Goal: Task Accomplishment & Management: Use online tool/utility

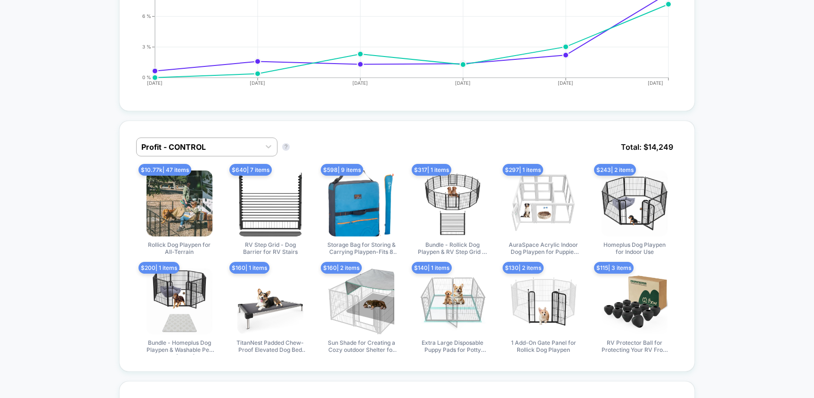
scroll to position [540, 0]
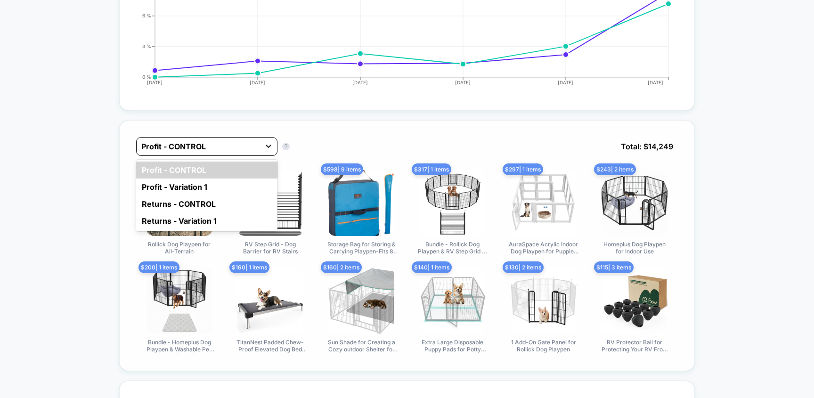
click at [269, 146] on icon at bounding box center [268, 145] width 9 height 9
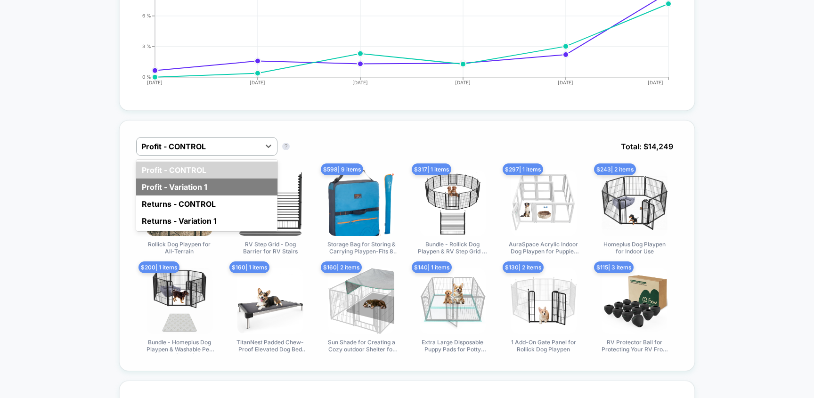
click at [203, 185] on div "Profit - Variation 1" at bounding box center [206, 187] width 141 height 17
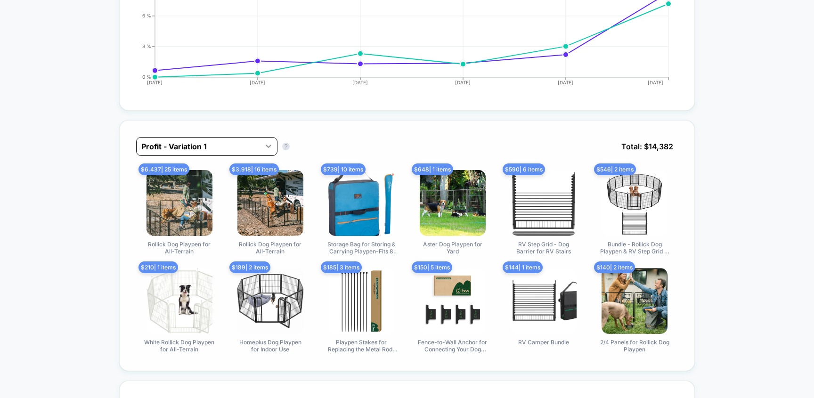
click at [268, 143] on icon at bounding box center [268, 145] width 9 height 9
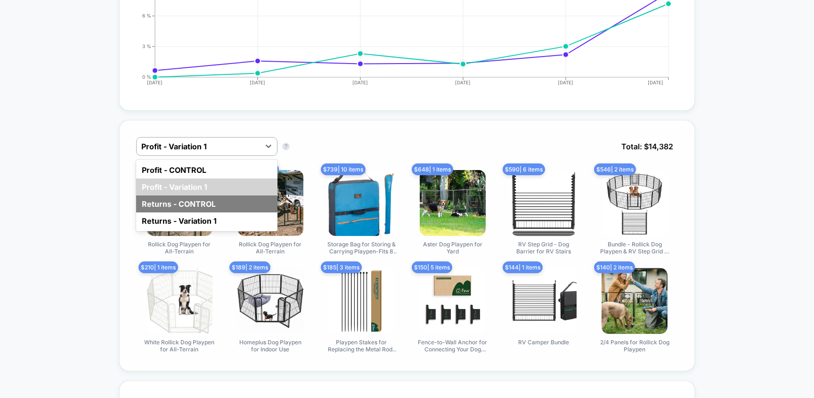
click at [226, 201] on div "Returns - CONTROL" at bounding box center [206, 203] width 141 height 17
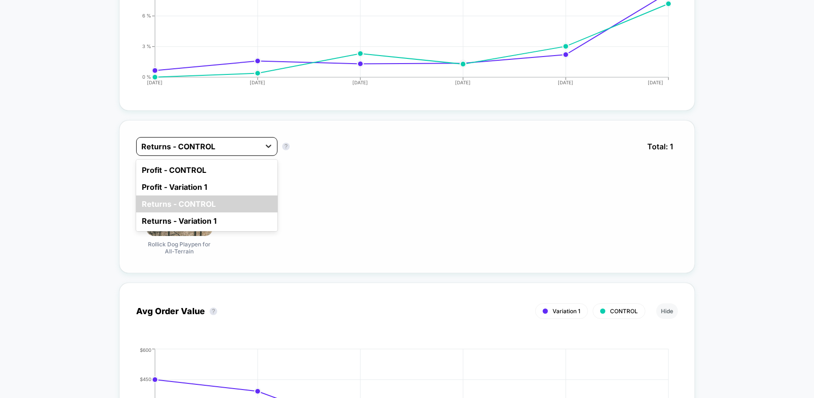
click at [268, 146] on icon at bounding box center [269, 146] width 6 height 3
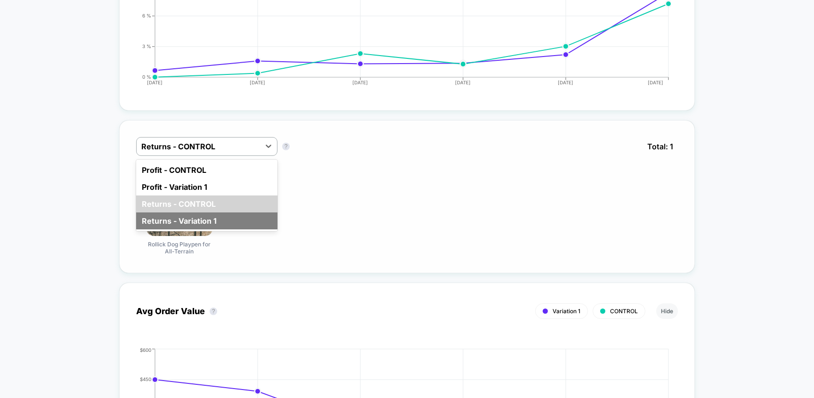
click at [218, 215] on div "Returns - Variation 1" at bounding box center [206, 220] width 141 height 17
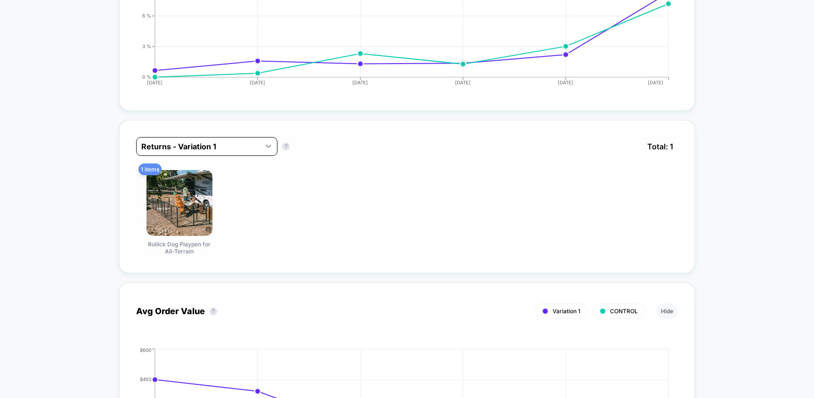
click at [263, 145] on div at bounding box center [268, 146] width 17 height 17
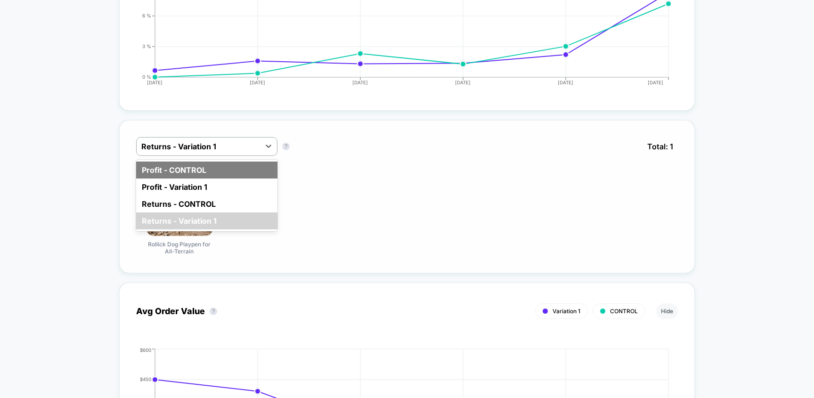
click at [228, 164] on div "Profit - CONTROL" at bounding box center [206, 170] width 141 height 17
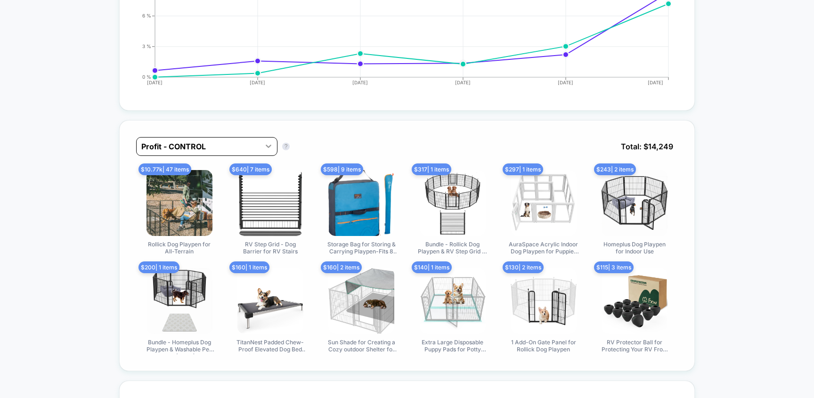
click at [268, 145] on icon at bounding box center [269, 146] width 6 height 3
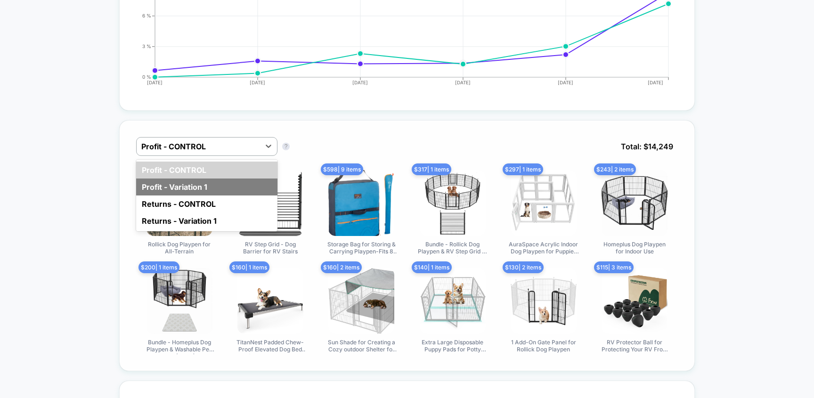
click at [235, 186] on div "Profit - Variation 1" at bounding box center [206, 187] width 141 height 17
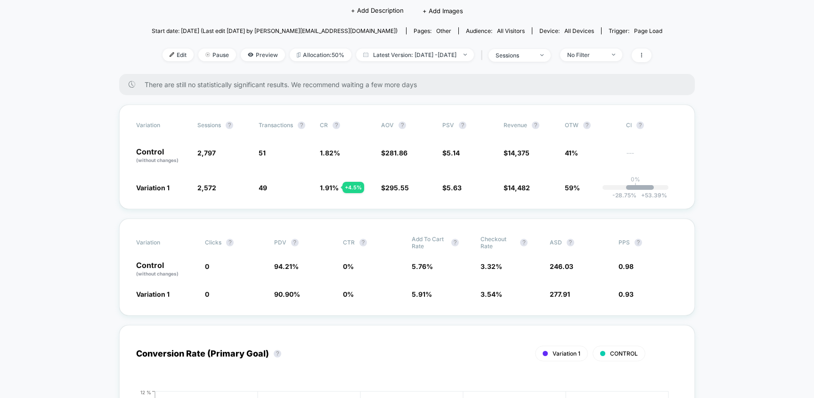
scroll to position [0, 0]
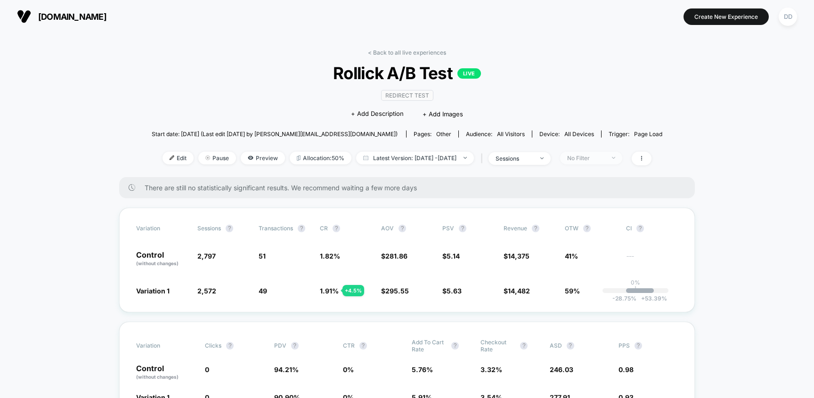
click at [615, 157] on img at bounding box center [613, 158] width 3 height 2
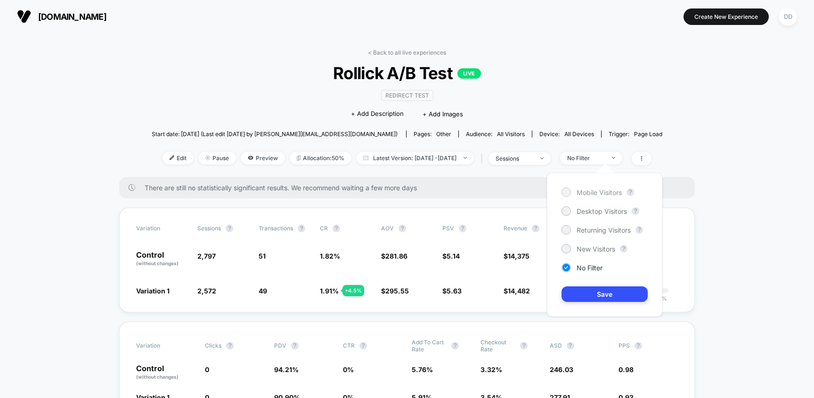
click at [601, 192] on span "Mobile Visitors" at bounding box center [599, 192] width 45 height 8
click at [601, 295] on button "Save" at bounding box center [604, 294] width 86 height 16
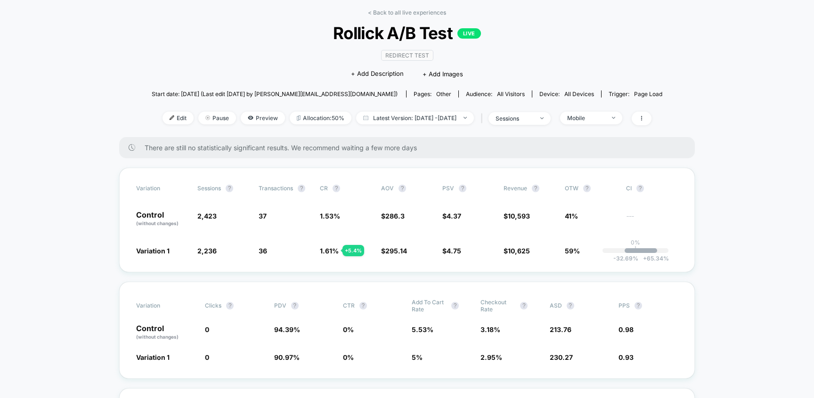
scroll to position [42, 0]
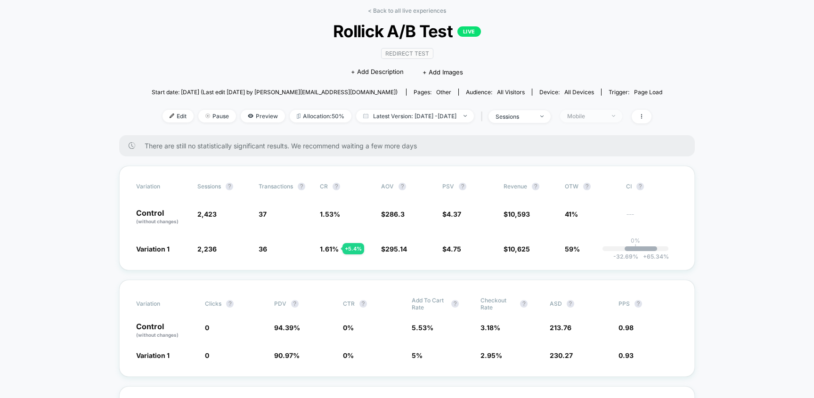
click at [605, 114] on div "Mobile" at bounding box center [586, 116] width 38 height 7
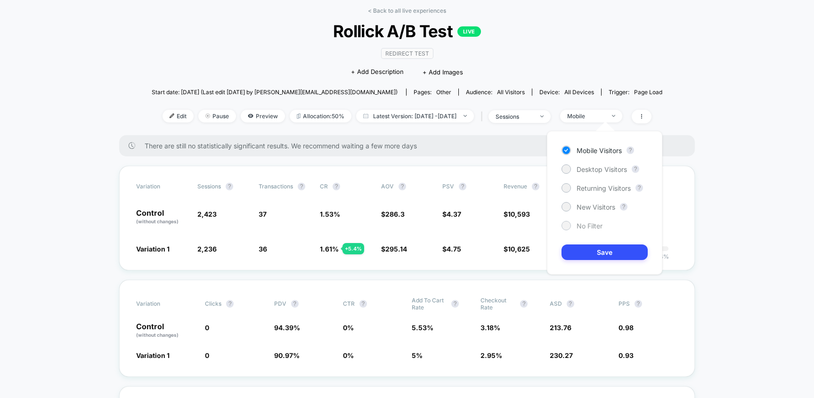
click at [592, 228] on span "No Filter" at bounding box center [590, 226] width 26 height 8
click at [599, 256] on button "Save" at bounding box center [604, 252] width 86 height 16
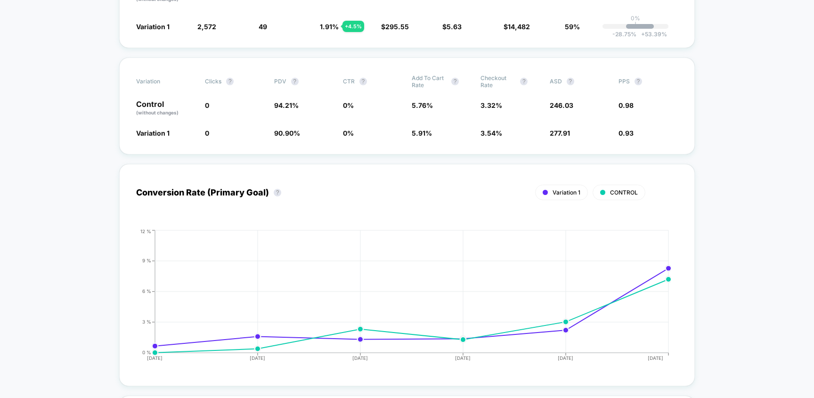
scroll to position [52, 0]
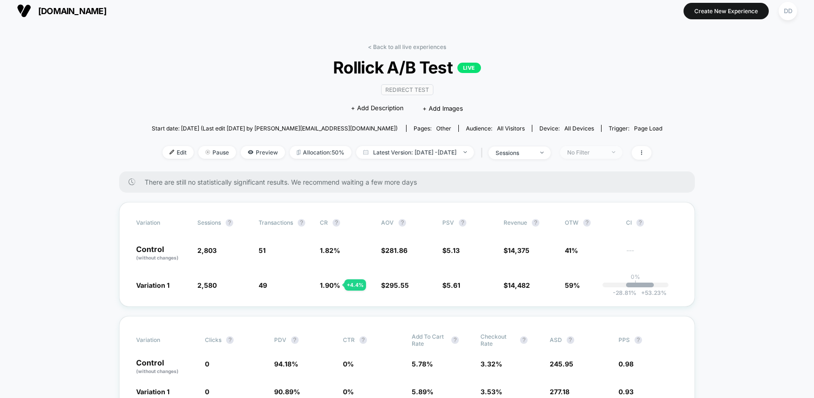
click at [605, 151] on div "No Filter" at bounding box center [586, 152] width 38 height 7
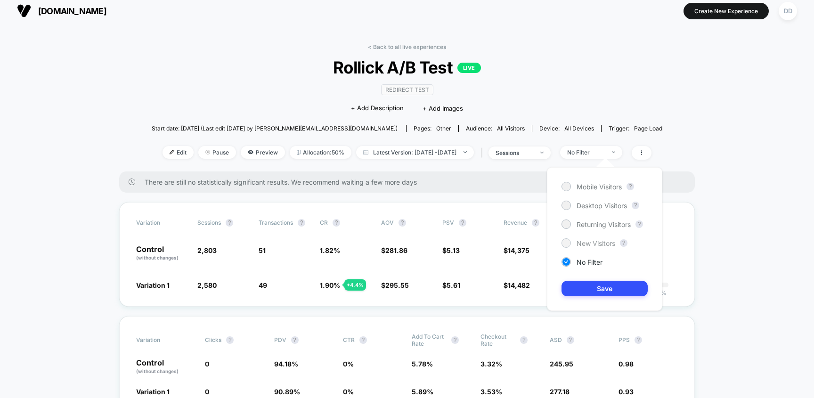
click at [601, 242] on span "New Visitors" at bounding box center [596, 243] width 39 height 8
click at [590, 289] on button "Save" at bounding box center [604, 289] width 86 height 16
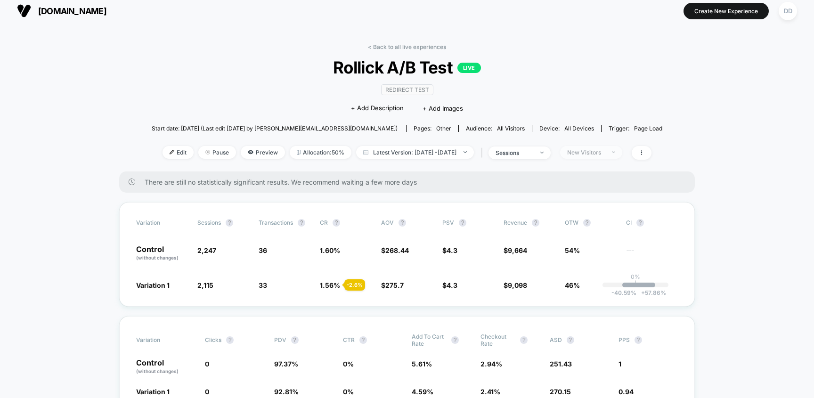
click at [621, 153] on span "New Visitors" at bounding box center [591, 152] width 62 height 13
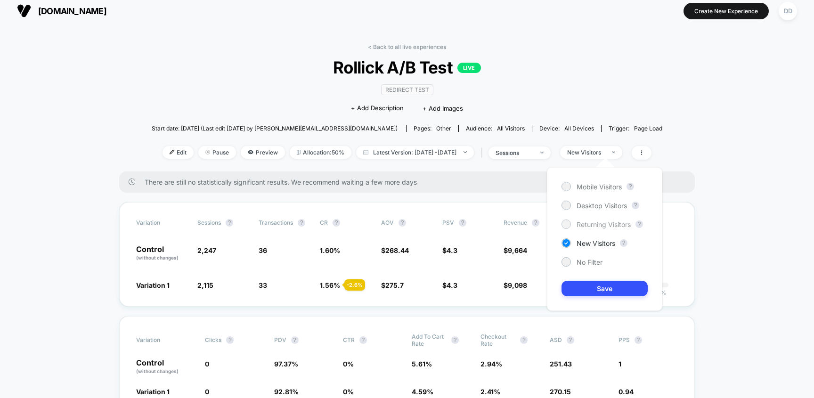
click at [600, 223] on span "Returning Visitors" at bounding box center [604, 224] width 54 height 8
click at [607, 293] on button "Save" at bounding box center [604, 289] width 86 height 16
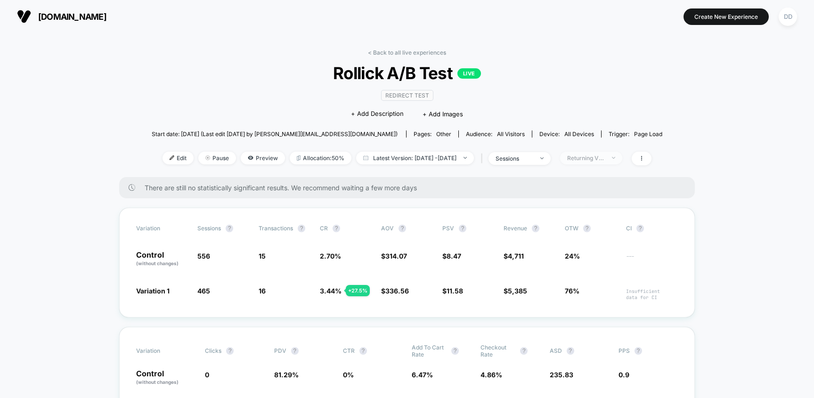
click at [621, 159] on span "Returning Visitors" at bounding box center [591, 158] width 62 height 13
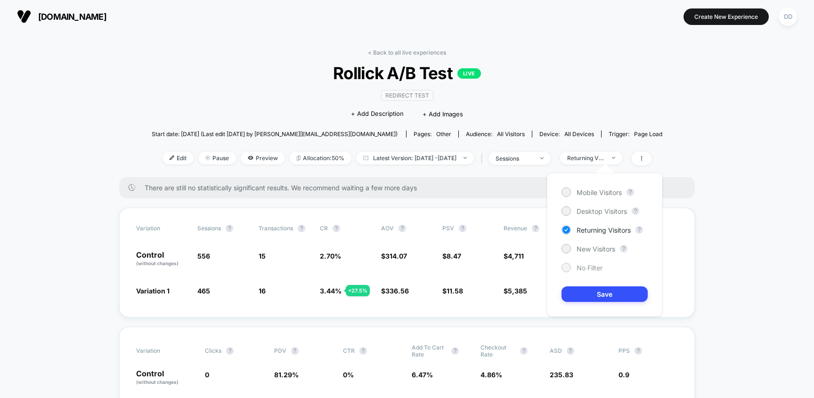
click at [602, 265] on span "No Filter" at bounding box center [590, 268] width 26 height 8
click at [589, 296] on button "Save" at bounding box center [604, 294] width 86 height 16
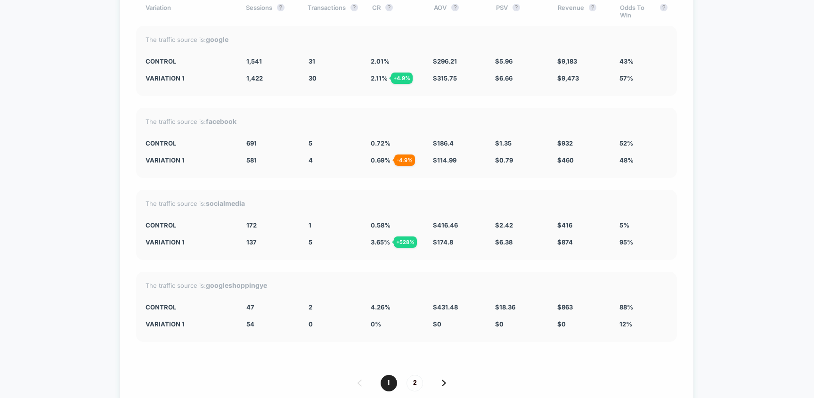
scroll to position [4096, 0]
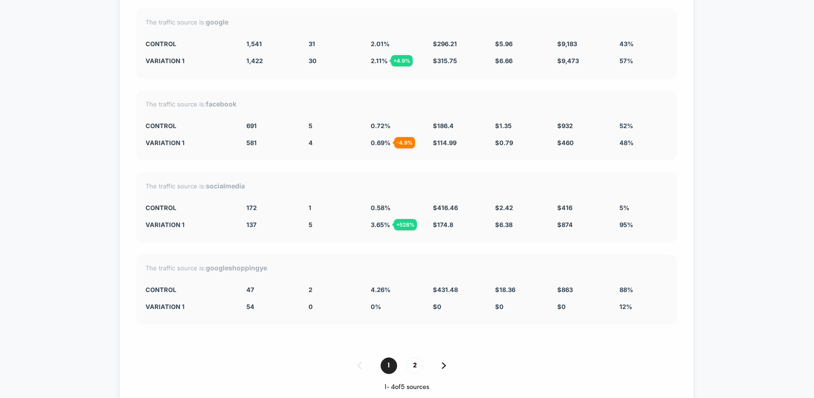
click at [445, 365] on img at bounding box center [444, 365] width 4 height 7
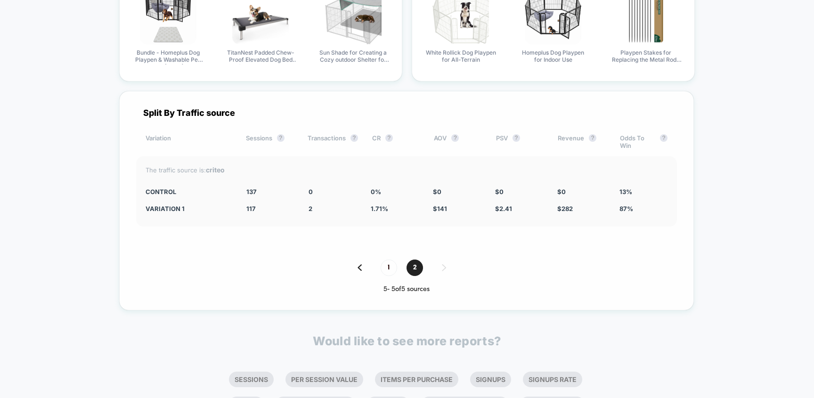
scroll to position [3946, 0]
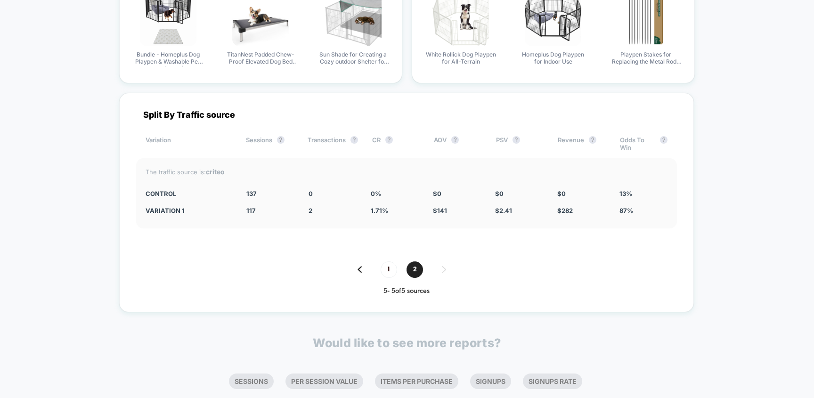
click at [361, 271] on div "1 2" at bounding box center [406, 269] width 541 height 16
click at [360, 269] on img at bounding box center [360, 269] width 4 height 7
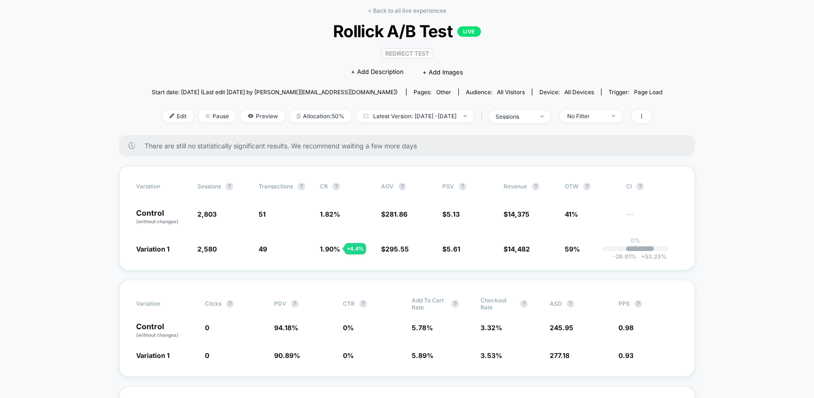
scroll to position [44, 0]
